Goal: Information Seeking & Learning: Learn about a topic

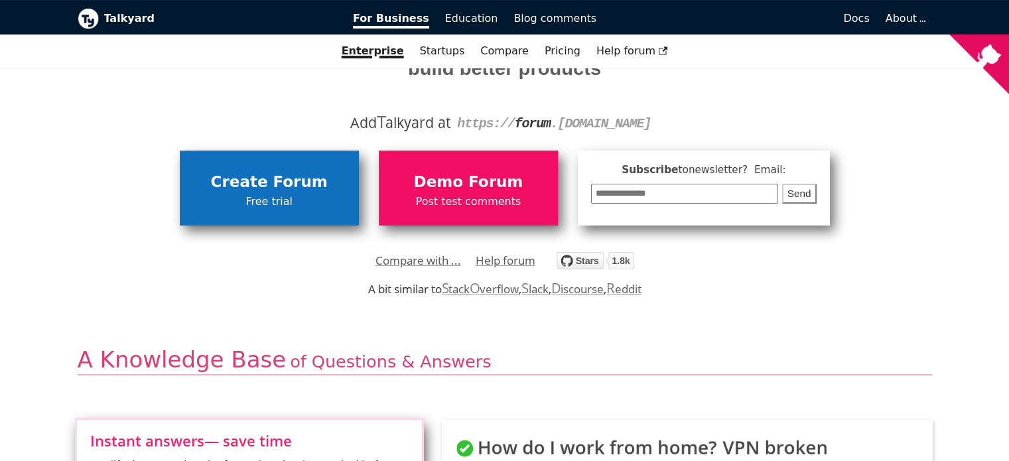
scroll to position [199, 0]
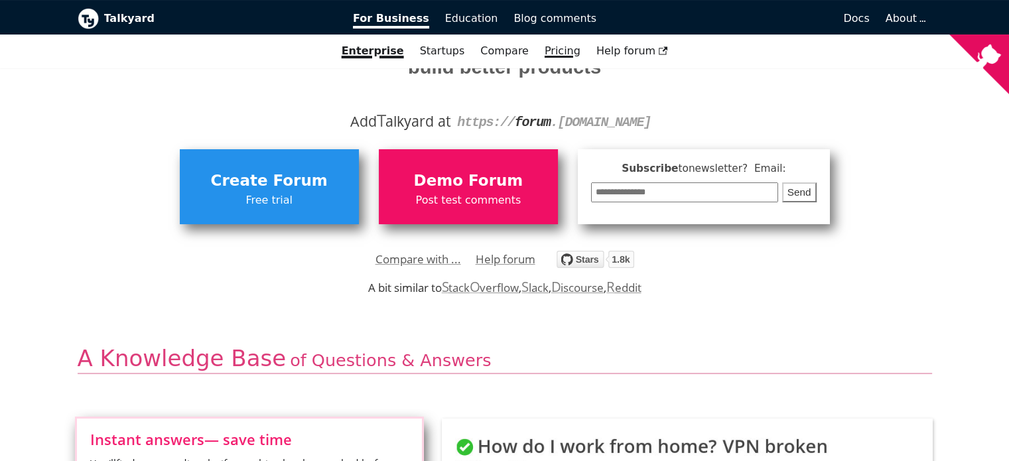
click at [553, 54] on link "Pricing" at bounding box center [563, 51] width 52 height 23
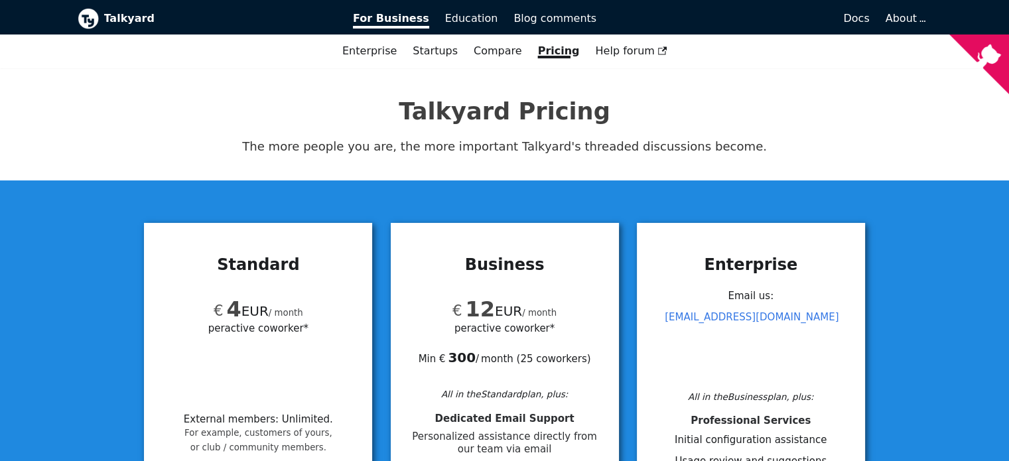
scroll to position [398, 0]
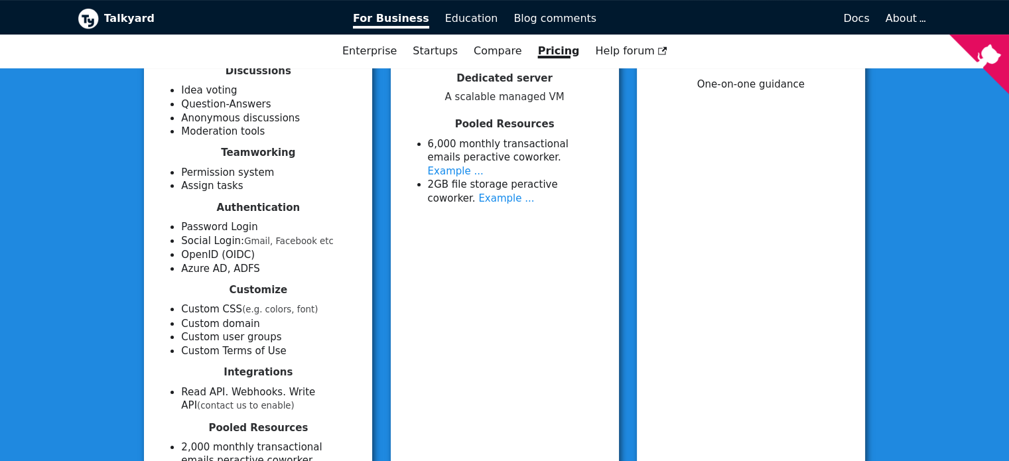
click at [139, 11] on b "Talkyard" at bounding box center [219, 18] width 231 height 17
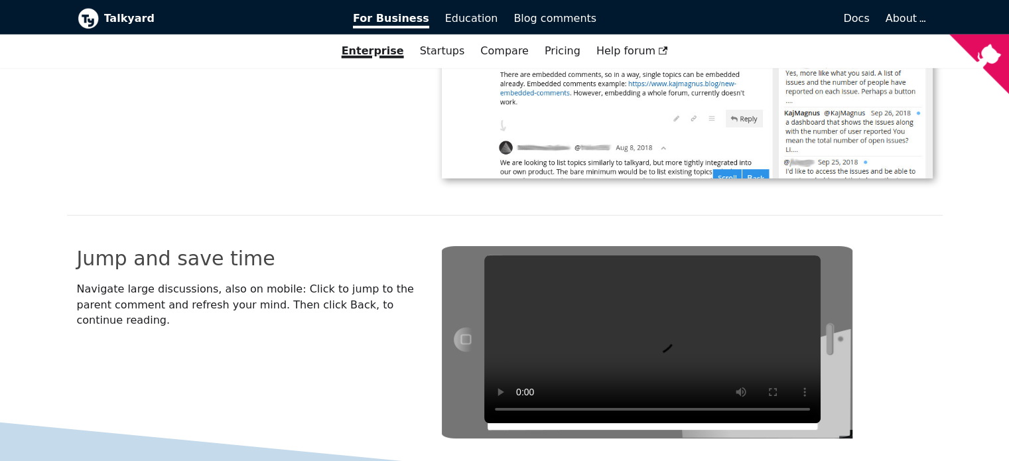
scroll to position [3982, 0]
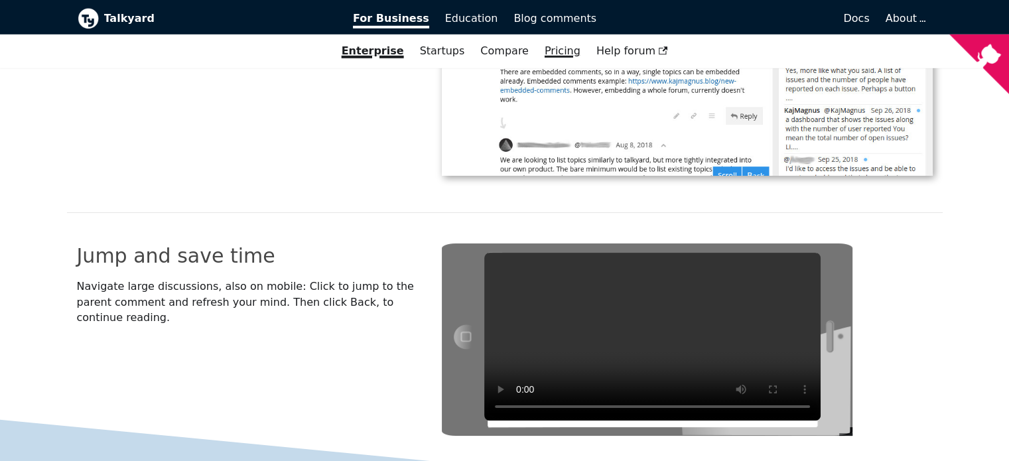
click at [561, 50] on link "Pricing" at bounding box center [563, 51] width 52 height 23
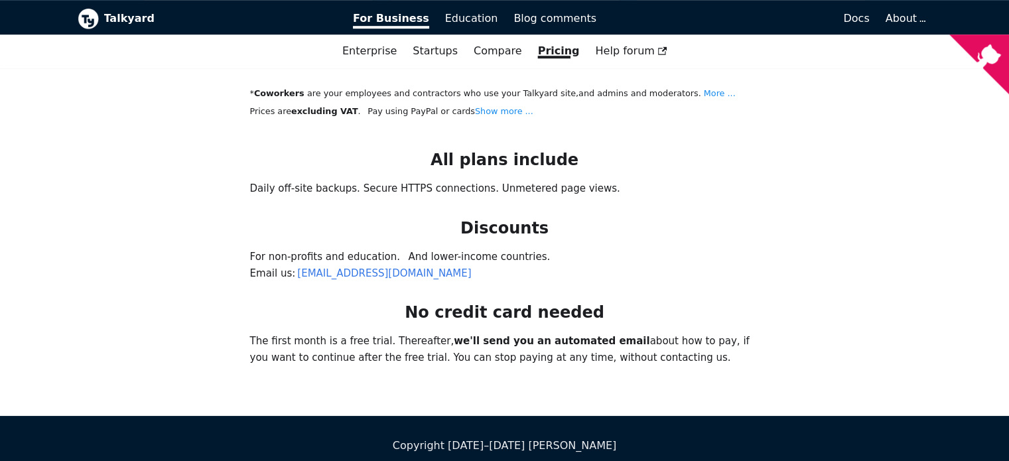
scroll to position [991, 0]
